Goal: Check status: Check status

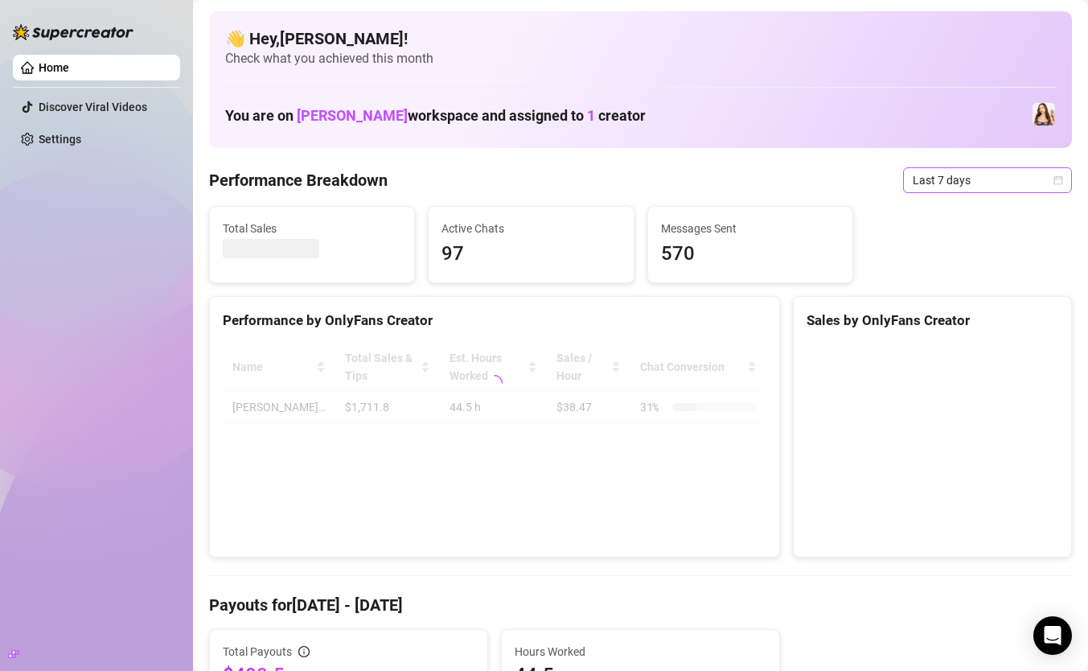
click at [993, 188] on span "Last 7 days" at bounding box center [988, 180] width 150 height 24
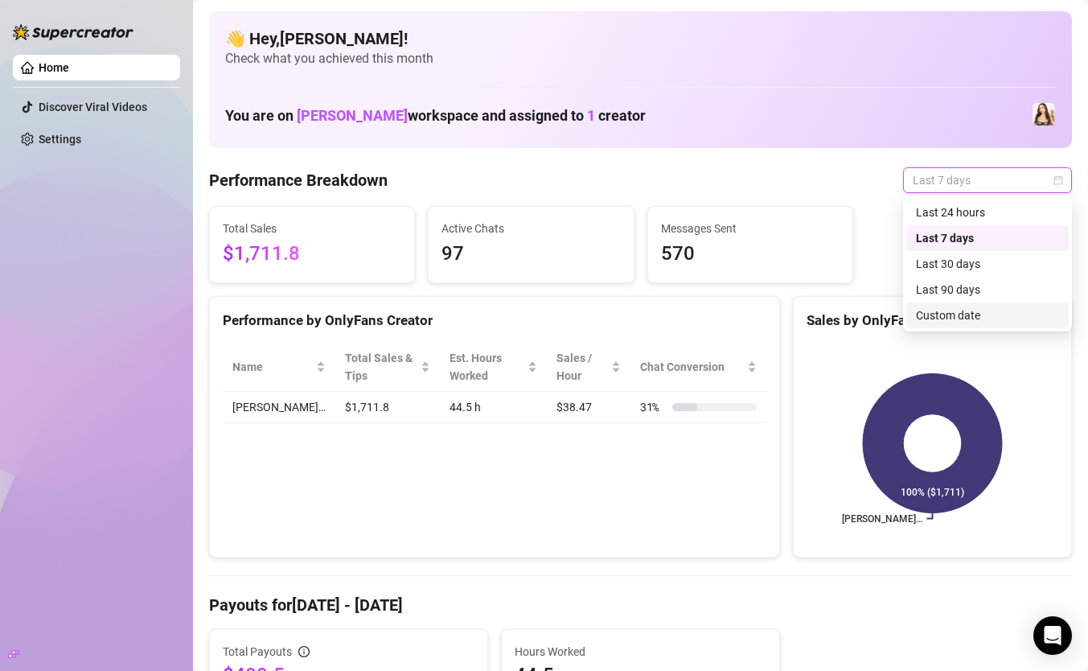
click at [969, 322] on div "Custom date" at bounding box center [987, 315] width 143 height 18
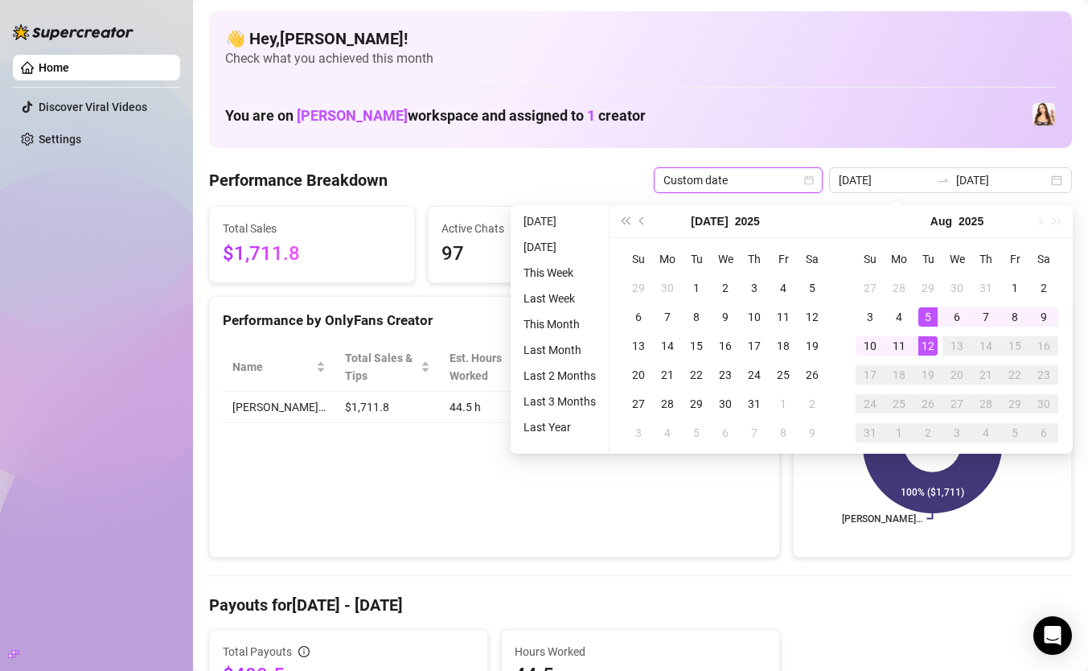
click at [943, 333] on td "13" at bounding box center [957, 345] width 29 height 29
type input "[DATE]"
click at [926, 343] on div "12" at bounding box center [927, 345] width 19 height 19
click at [927, 343] on div "12" at bounding box center [927, 345] width 19 height 19
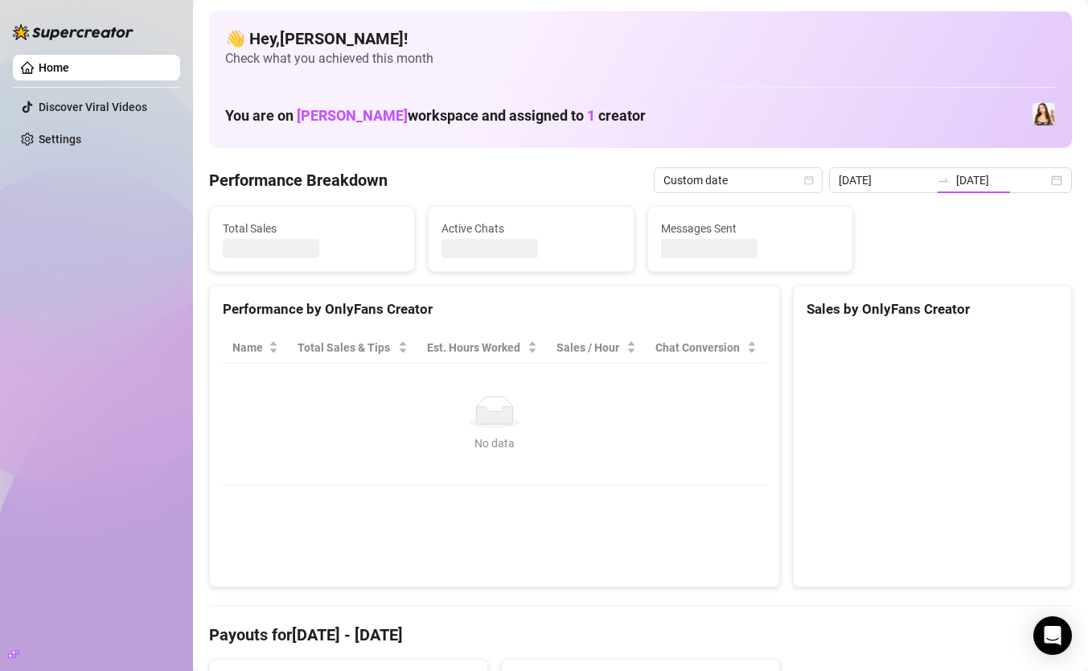
type input "[DATE]"
click at [925, 344] on canvas at bounding box center [933, 452] width 252 height 241
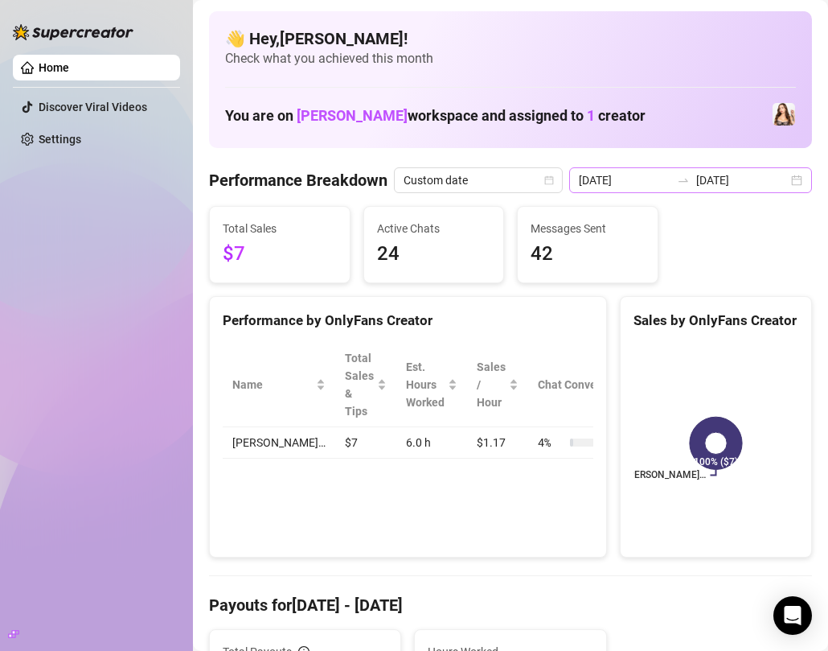
click at [788, 185] on div "2025-08-12 2025-08-12" at bounding box center [690, 180] width 243 height 26
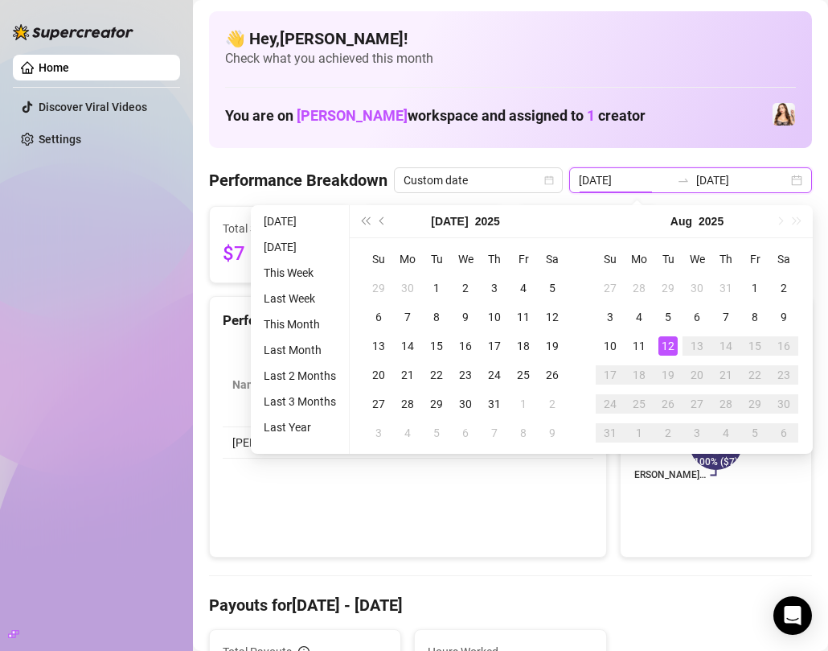
type input "[DATE]"
click at [674, 343] on div "12" at bounding box center [668, 345] width 19 height 19
